Goal: Navigation & Orientation: Find specific page/section

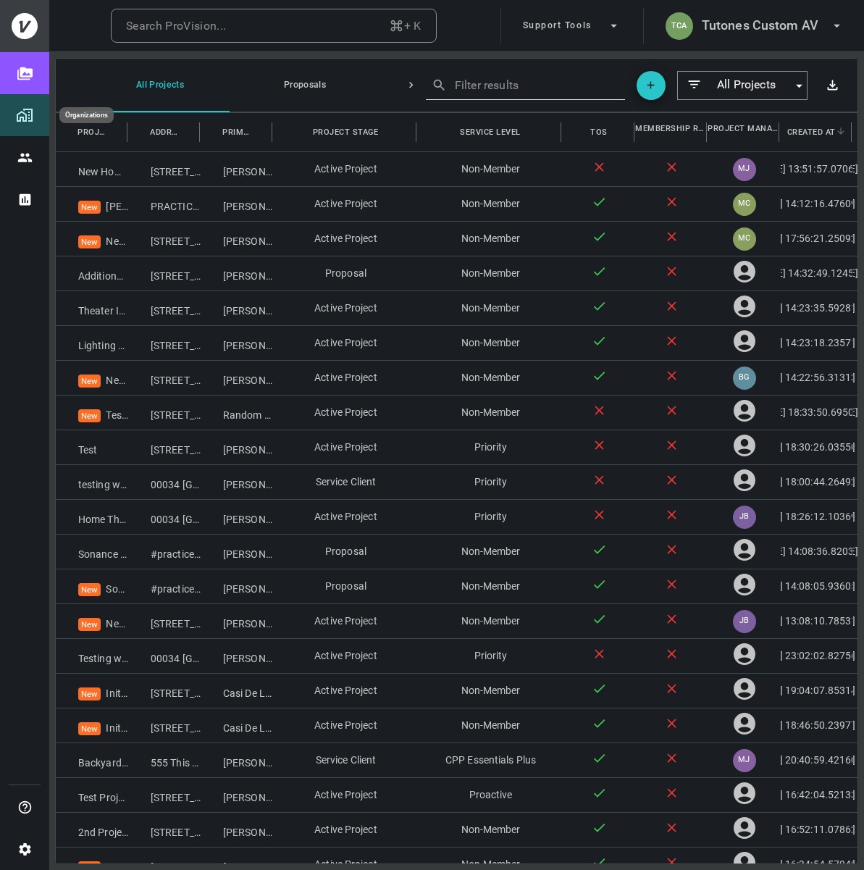
click at [22, 120] on img "Organizations" at bounding box center [24, 114] width 17 height 17
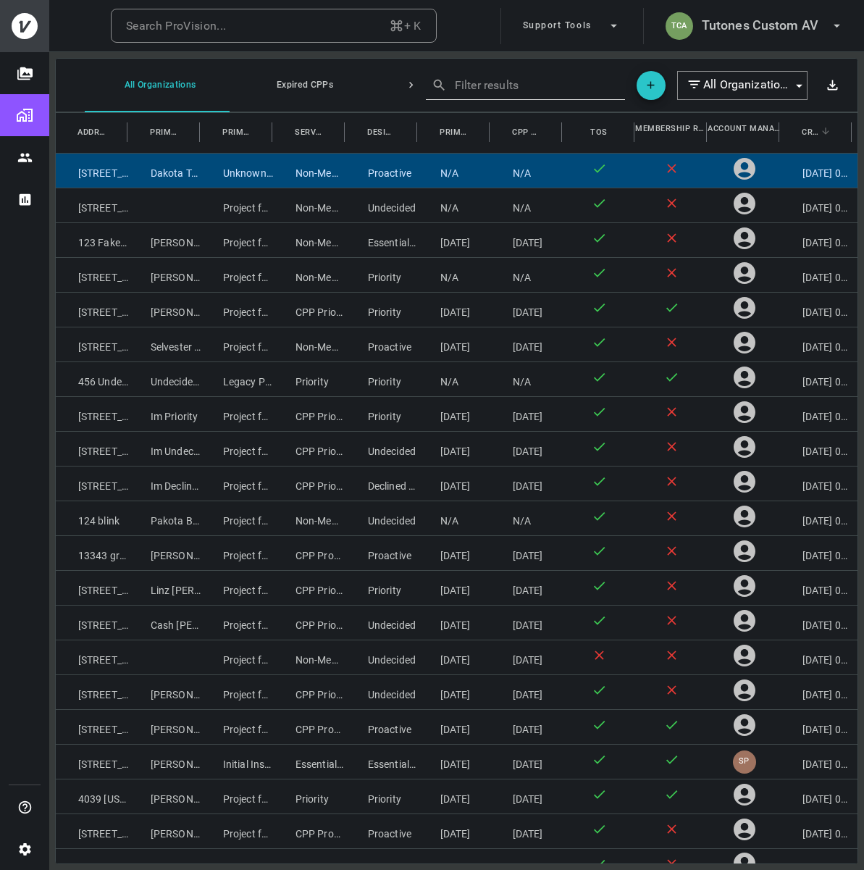
scroll to position [125051, 0]
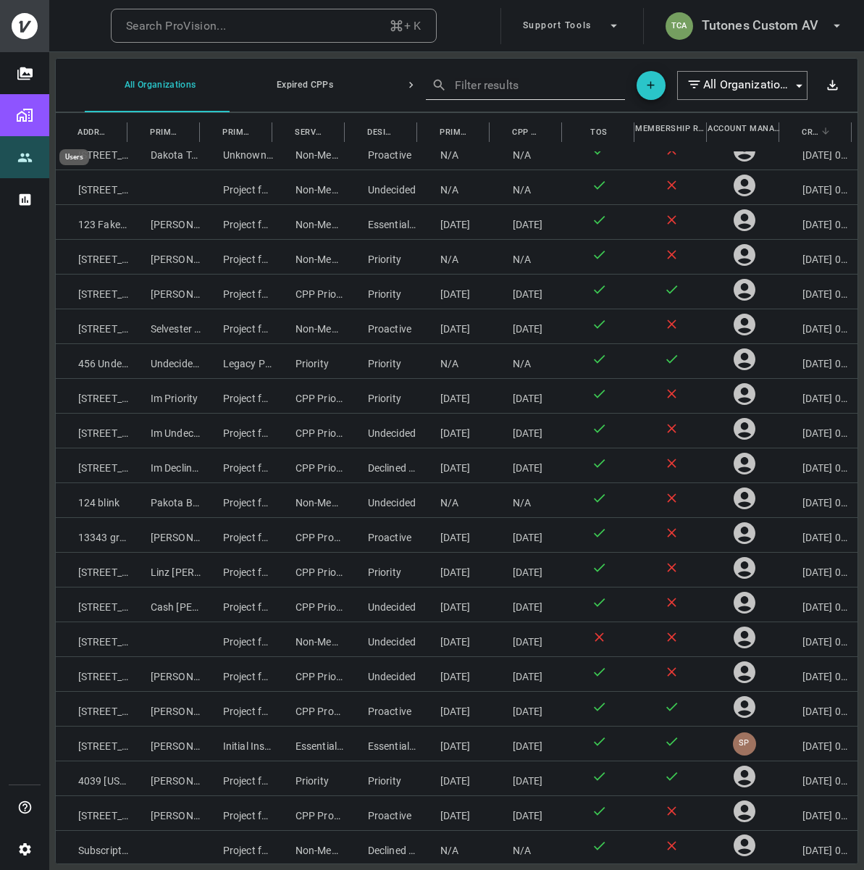
click at [25, 156] on icon "Users" at bounding box center [24, 157] width 15 height 15
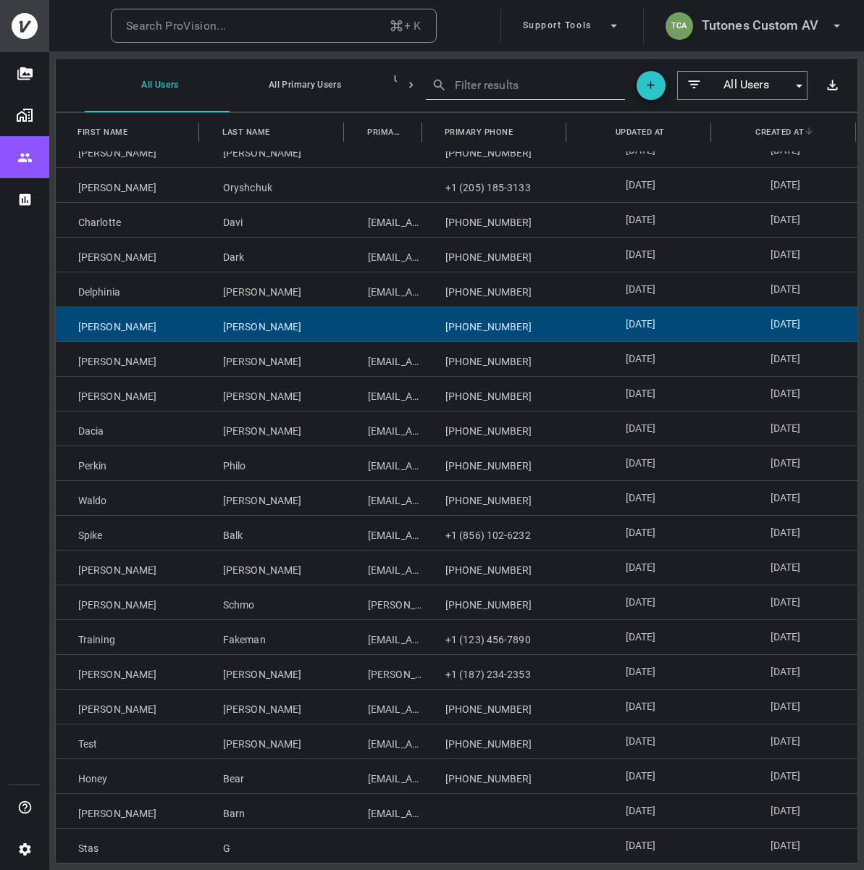
scroll to position [2280, 0]
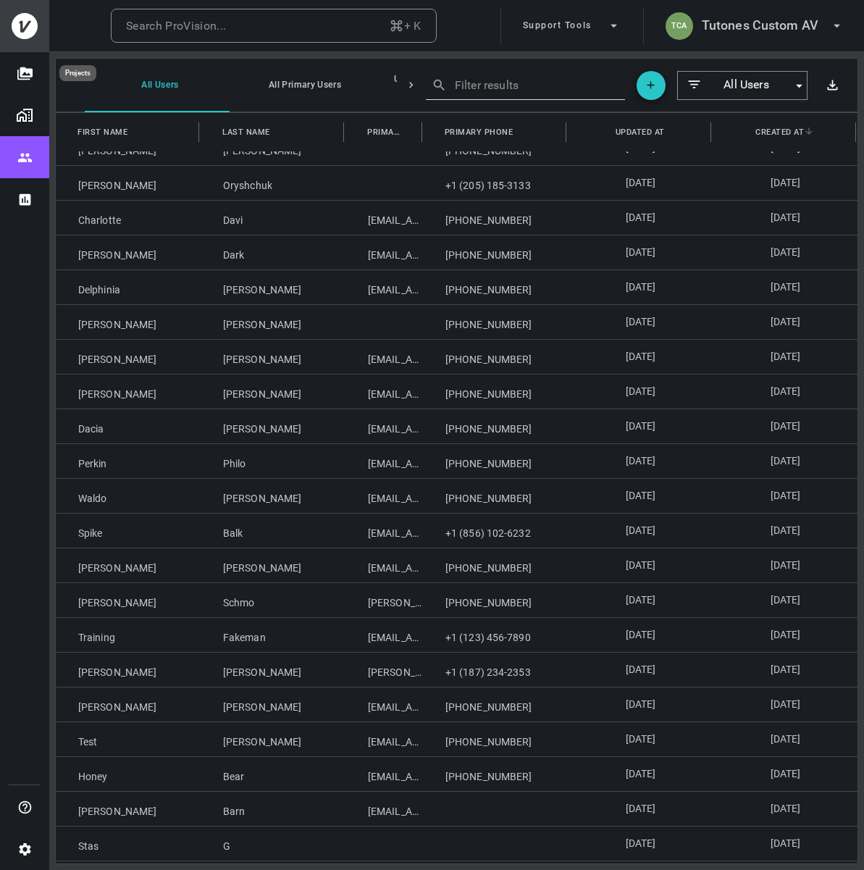
click at [25, 66] on icon "Projects" at bounding box center [24, 73] width 15 height 15
